Goal: Task Accomplishment & Management: Manage account settings

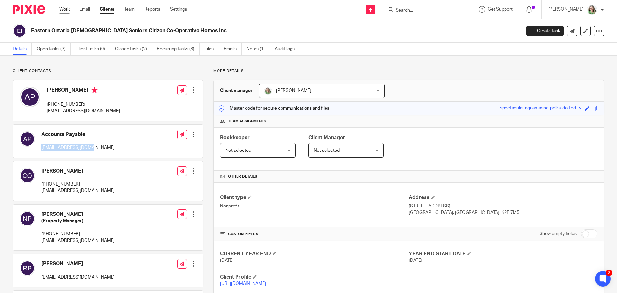
click at [64, 9] on link "Work" at bounding box center [64, 9] width 10 height 6
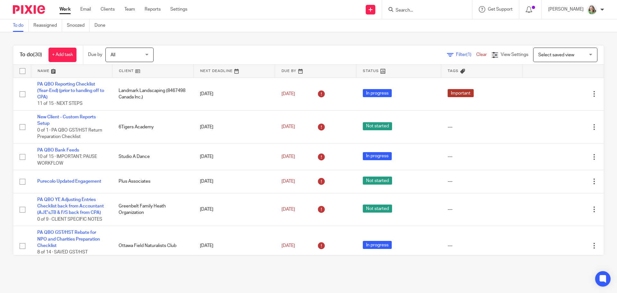
click at [547, 47] on div "To do (30) + Add task Due by All All [DATE] [DATE] This week Next week This mon…" at bounding box center [308, 54] width 590 height 19
click at [547, 49] on span "Select saved view" at bounding box center [561, 54] width 47 height 13
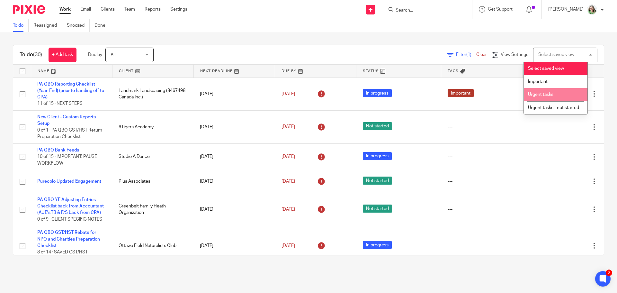
click at [539, 92] on span "Urgent tasks" at bounding box center [540, 94] width 25 height 4
